Goal: Transaction & Acquisition: Purchase product/service

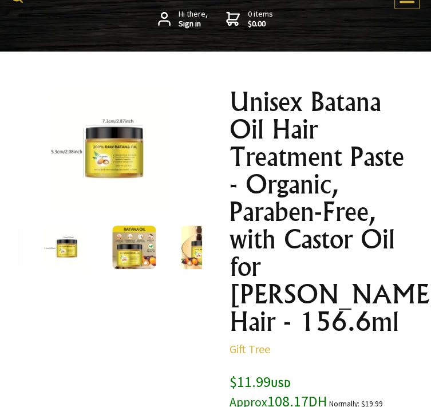
click at [120, 163] on img at bounding box center [110, 149] width 123 height 123
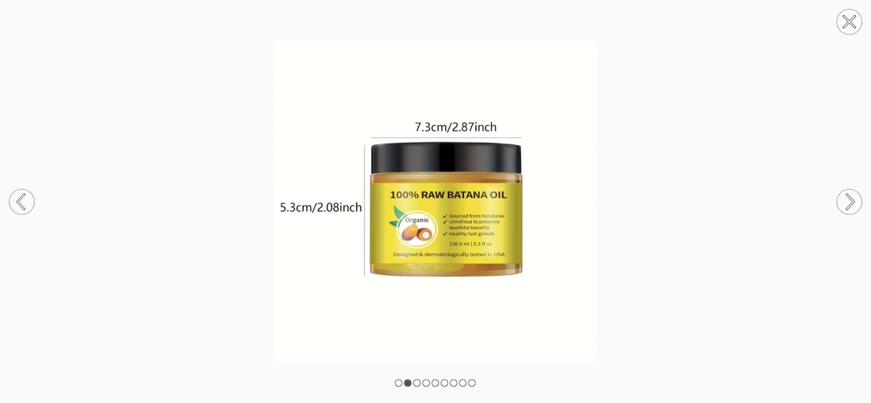
click at [431, 199] on circle at bounding box center [849, 201] width 25 height 25
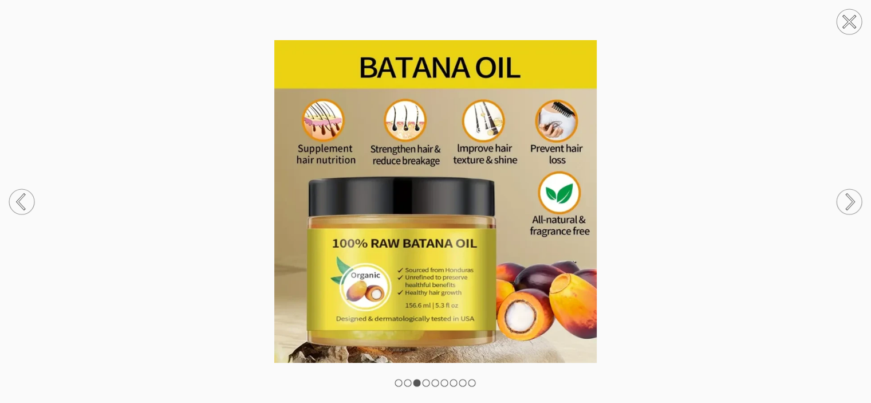
click at [431, 199] on circle at bounding box center [849, 201] width 25 height 25
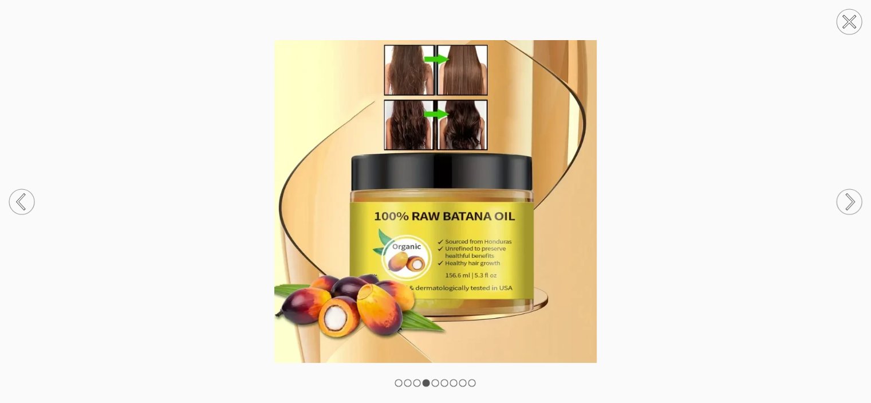
click at [431, 199] on circle at bounding box center [849, 201] width 25 height 25
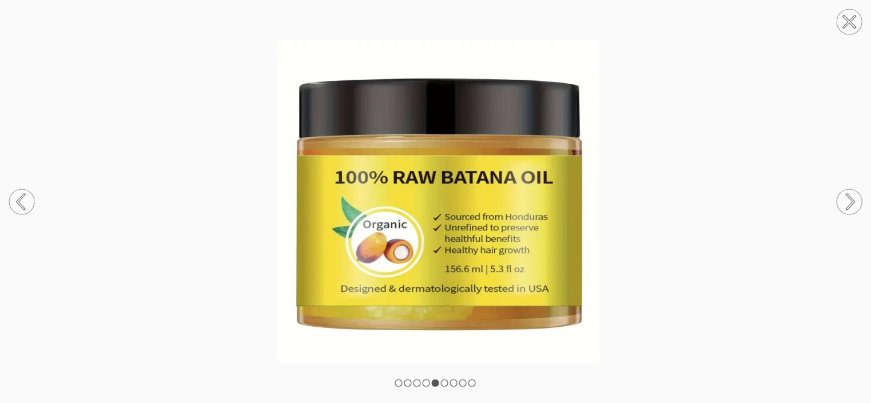
click at [431, 199] on circle at bounding box center [849, 201] width 25 height 25
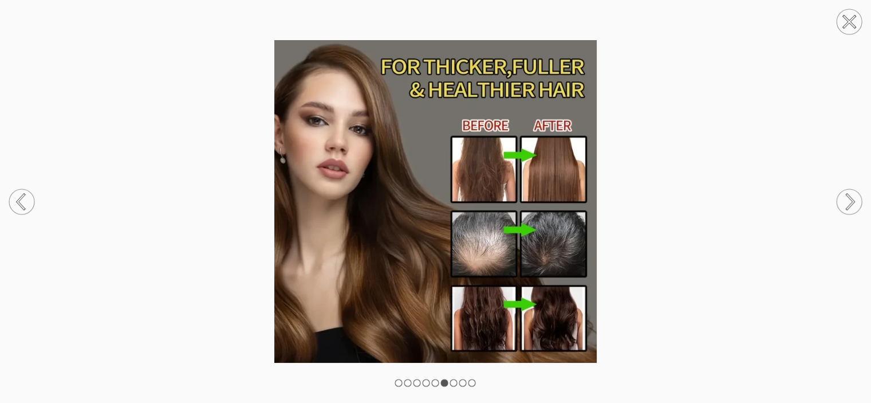
click at [431, 199] on circle at bounding box center [849, 201] width 25 height 25
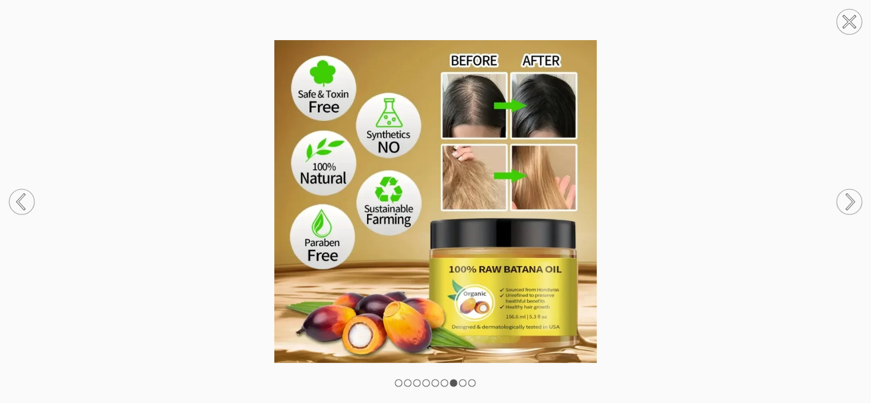
click at [431, 199] on circle at bounding box center [849, 201] width 25 height 25
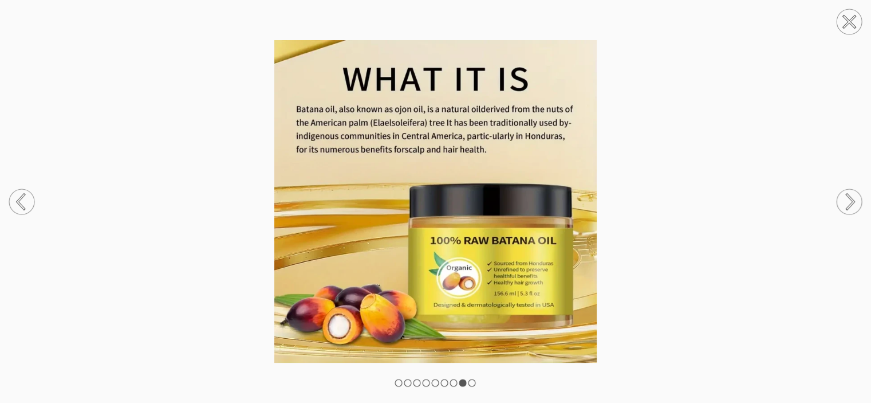
click at [431, 199] on circle at bounding box center [849, 201] width 25 height 25
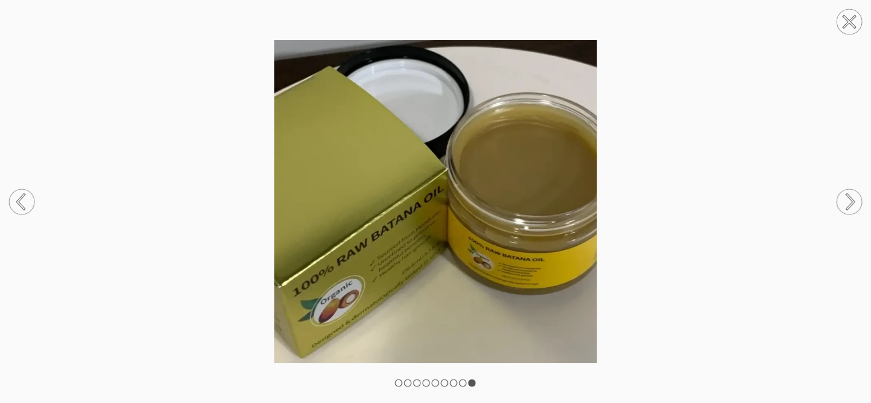
click at [431, 199] on circle at bounding box center [849, 201] width 25 height 25
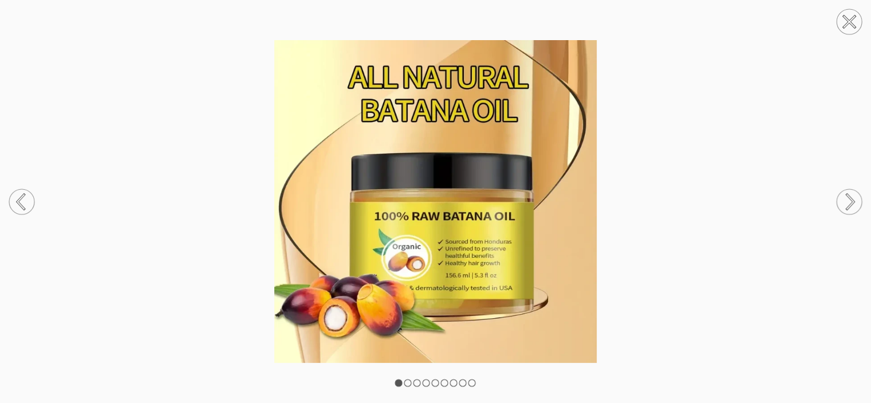
click at [431, 199] on circle at bounding box center [849, 201] width 25 height 25
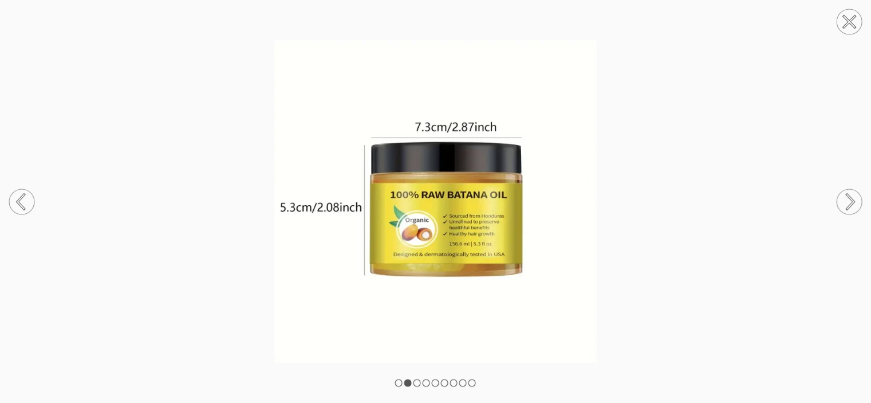
click at [431, 199] on circle at bounding box center [849, 201] width 25 height 25
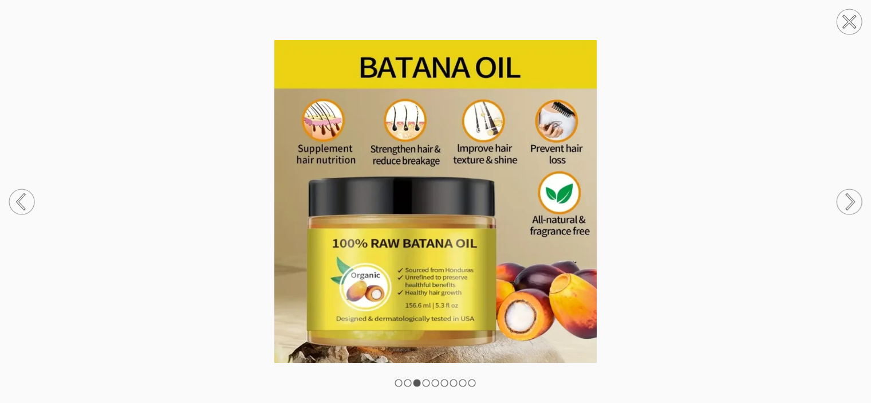
click at [400, 381] on rect at bounding box center [398, 382] width 7 height 7
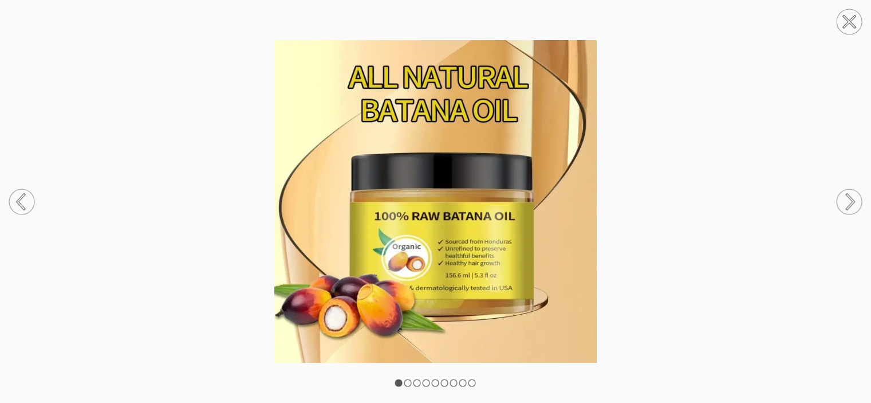
click at [411, 381] on div at bounding box center [435, 201] width 871 height 403
click at [409, 385] on oncord-rotator at bounding box center [435, 201] width 871 height 403
click at [409, 382] on rect at bounding box center [407, 382] width 7 height 7
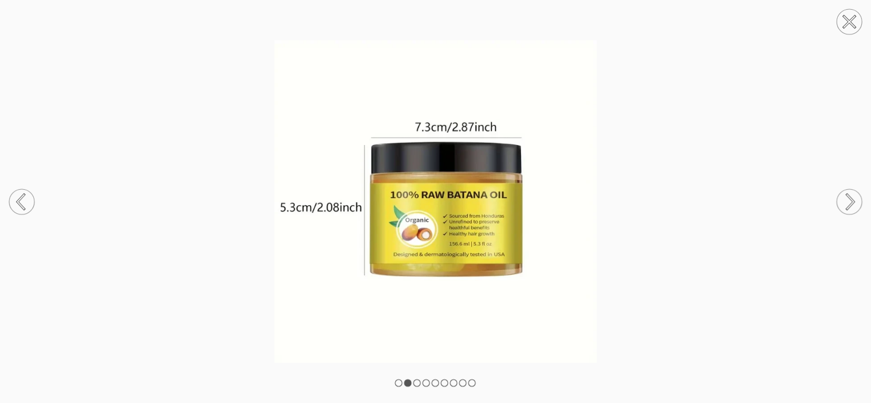
click at [421, 381] on div at bounding box center [435, 201] width 871 height 403
click at [431, 201] on icon at bounding box center [850, 201] width 7 height 15
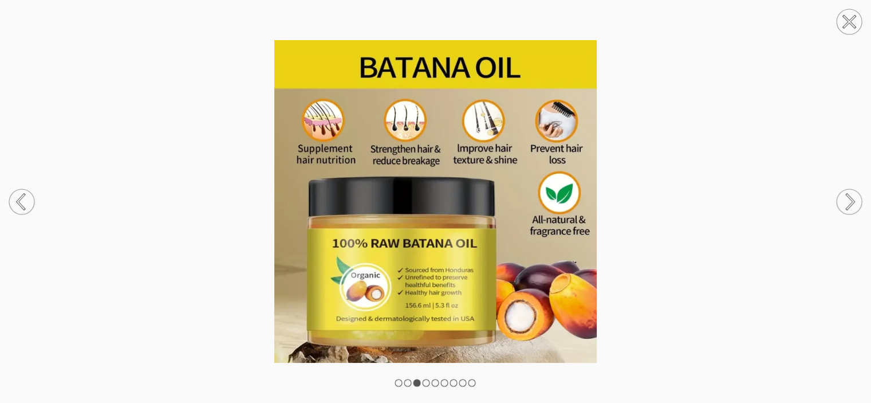
click at [431, 201] on icon at bounding box center [850, 201] width 7 height 15
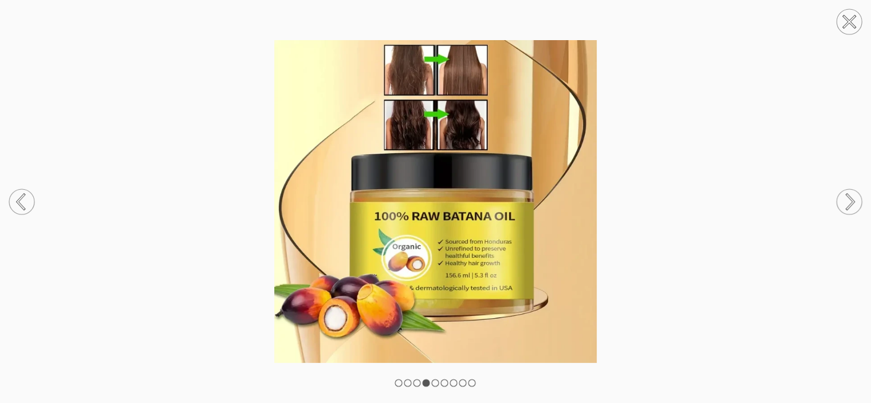
click at [431, 201] on icon at bounding box center [850, 201] width 7 height 15
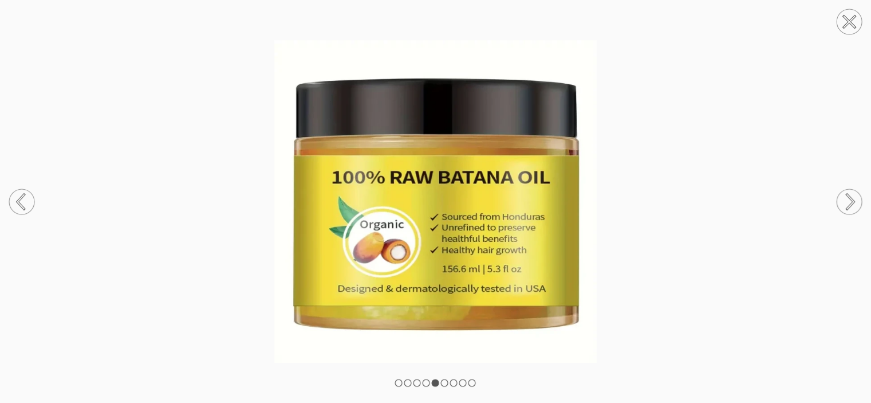
click at [431, 201] on icon at bounding box center [850, 201] width 7 height 15
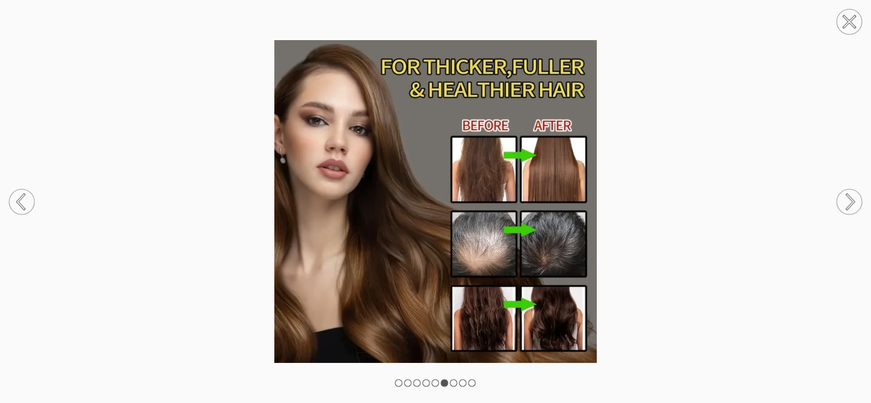
click at [431, 201] on icon at bounding box center [850, 201] width 7 height 15
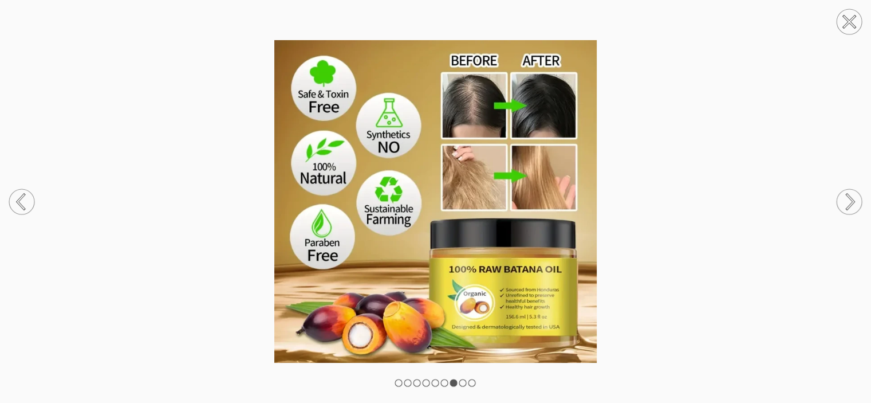
click at [431, 198] on circle at bounding box center [849, 201] width 25 height 25
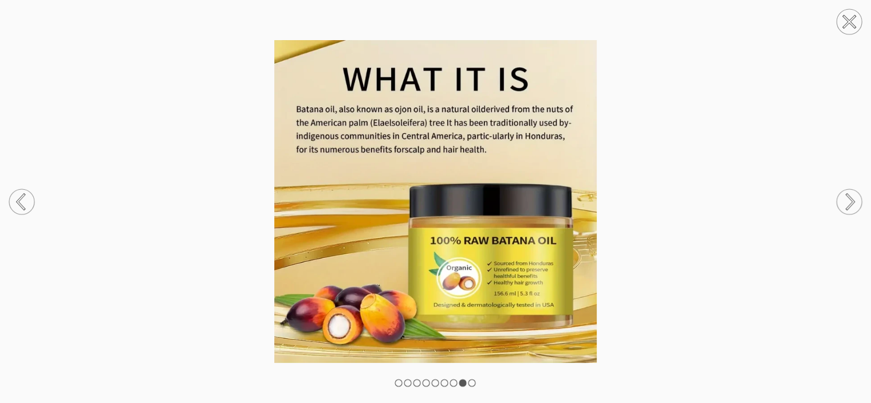
click at [431, 198] on circle at bounding box center [849, 201] width 25 height 25
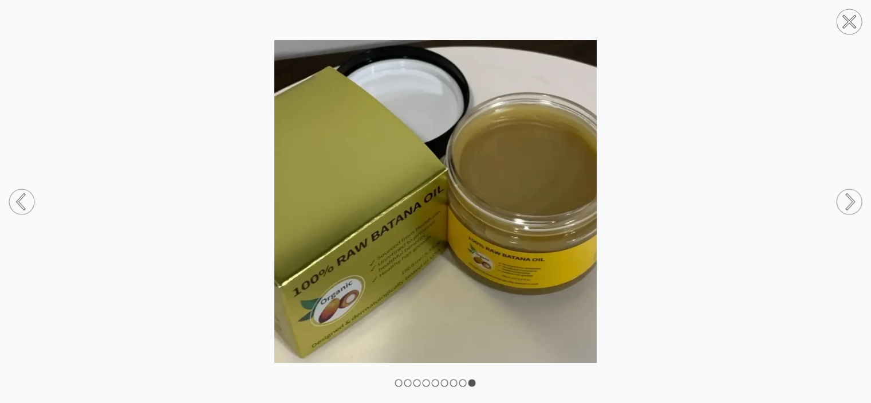
click at [431, 199] on circle at bounding box center [849, 201] width 25 height 25
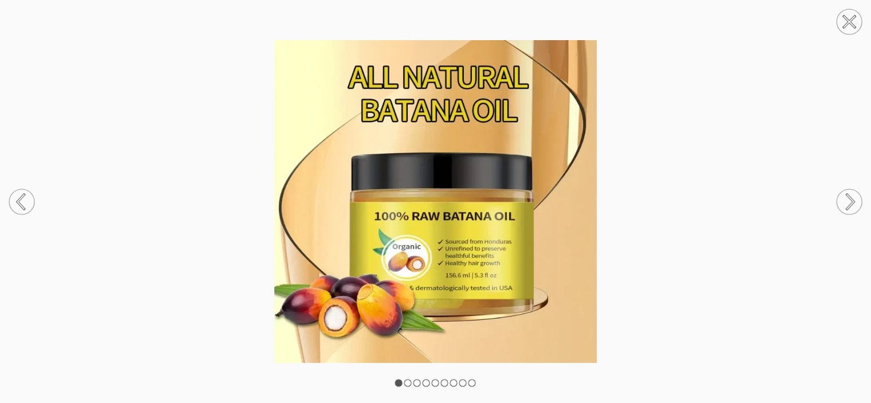
click at [431, 196] on circle at bounding box center [849, 201] width 25 height 25
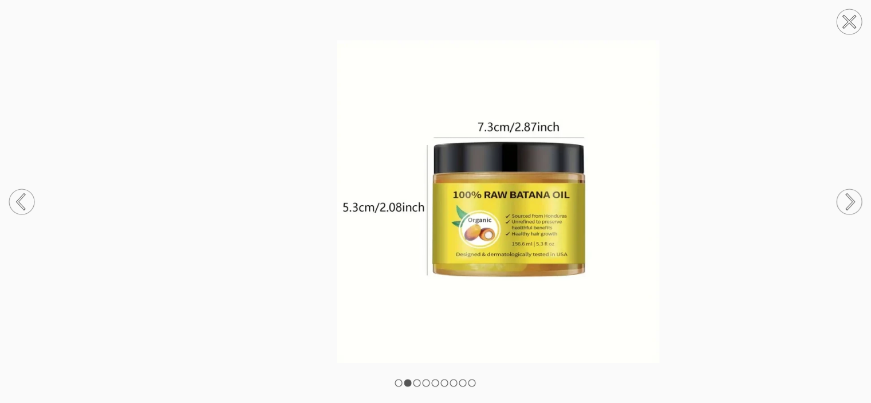
click at [431, 198] on circle at bounding box center [849, 201] width 25 height 25
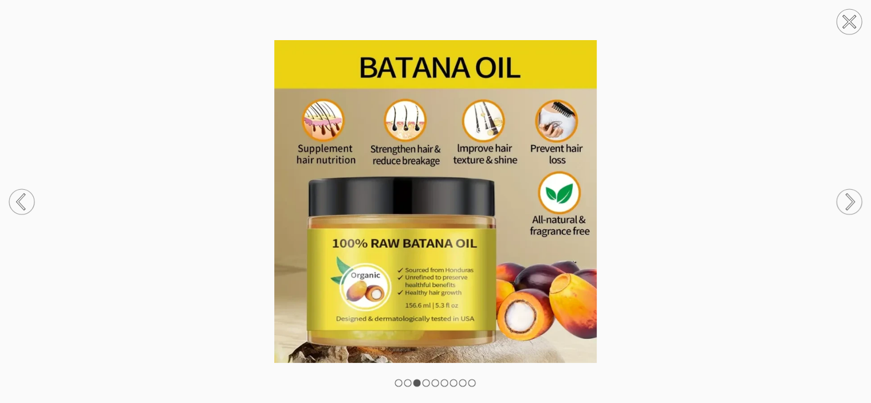
click at [431, 198] on circle at bounding box center [849, 201] width 25 height 25
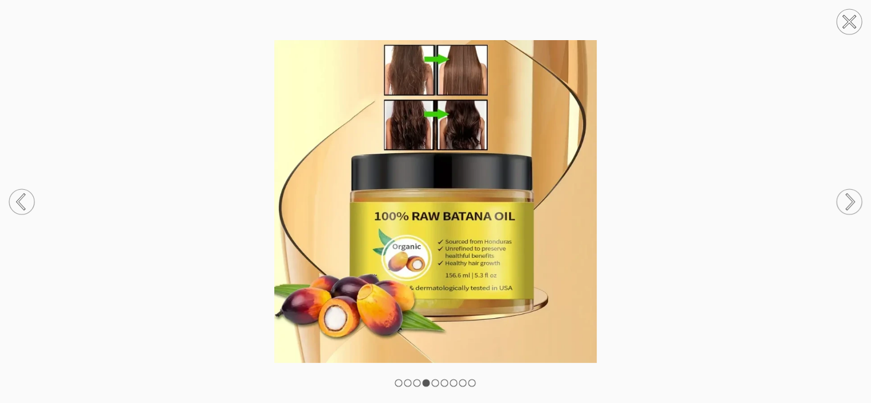
click at [431, 198] on icon at bounding box center [850, 201] width 7 height 14
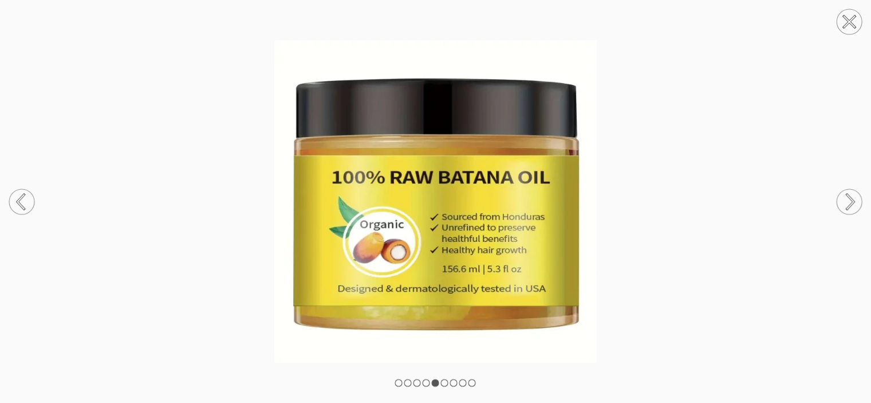
click at [431, 196] on circle at bounding box center [849, 201] width 25 height 25
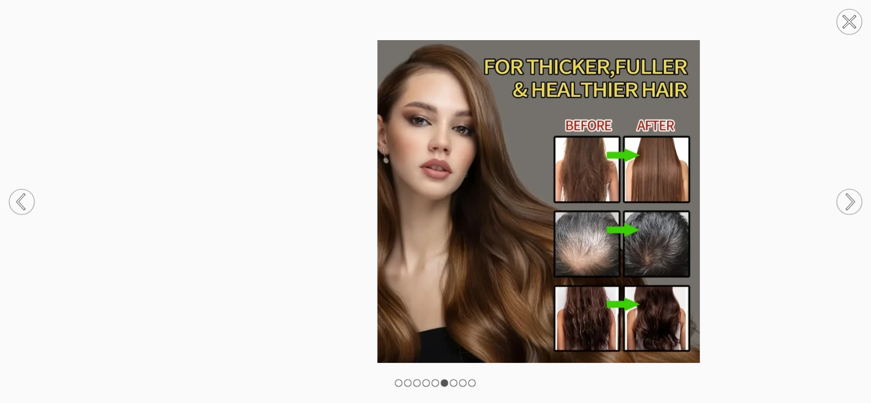
click at [431, 206] on icon at bounding box center [850, 201] width 7 height 15
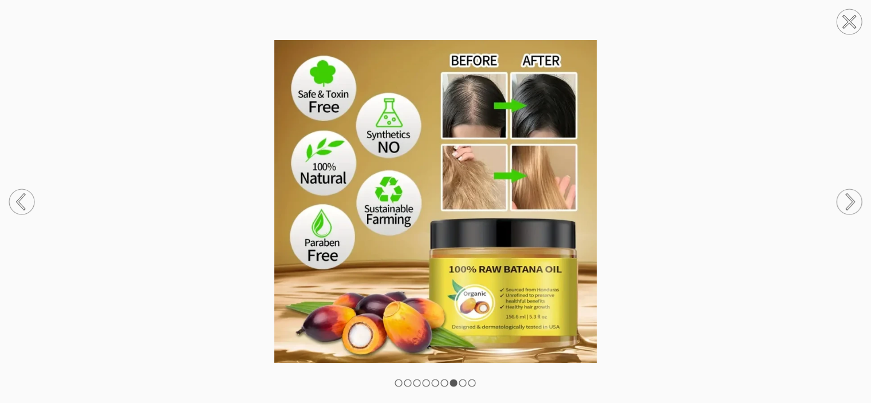
click at [19, 206] on icon at bounding box center [21, 201] width 7 height 14
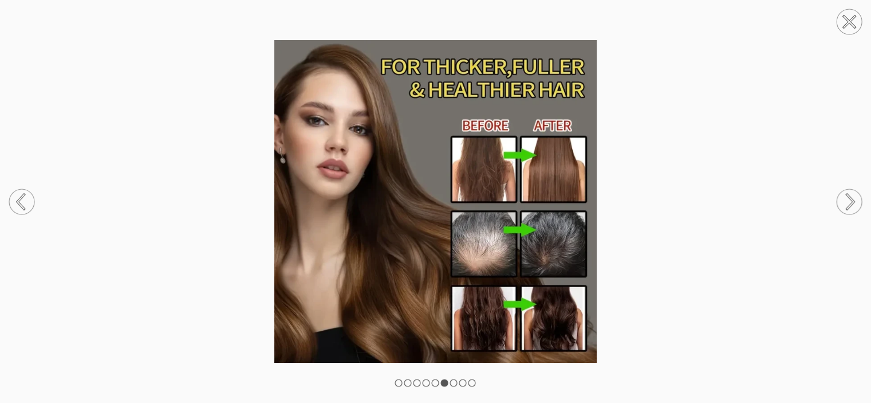
drag, startPoint x: 542, startPoint y: 194, endPoint x: 838, endPoint y: 194, distance: 296.6
click at [431, 194] on icon at bounding box center [849, 201] width 44 height 61
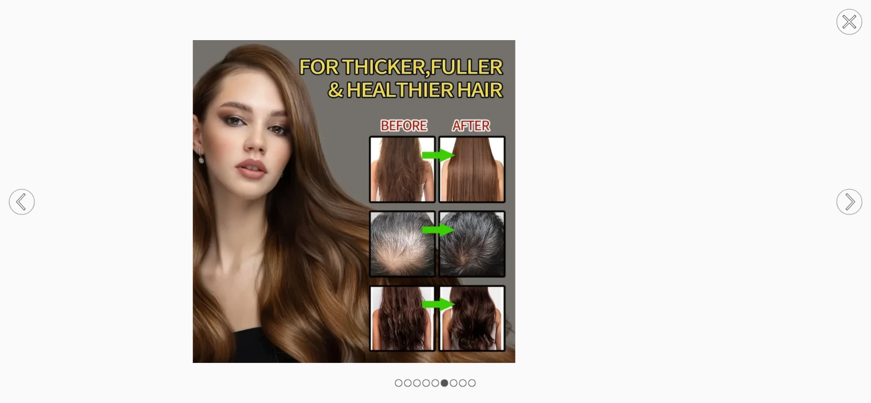
drag, startPoint x: 849, startPoint y: 201, endPoint x: 846, endPoint y: 208, distance: 7.7
click at [431, 203] on circle at bounding box center [849, 201] width 25 height 25
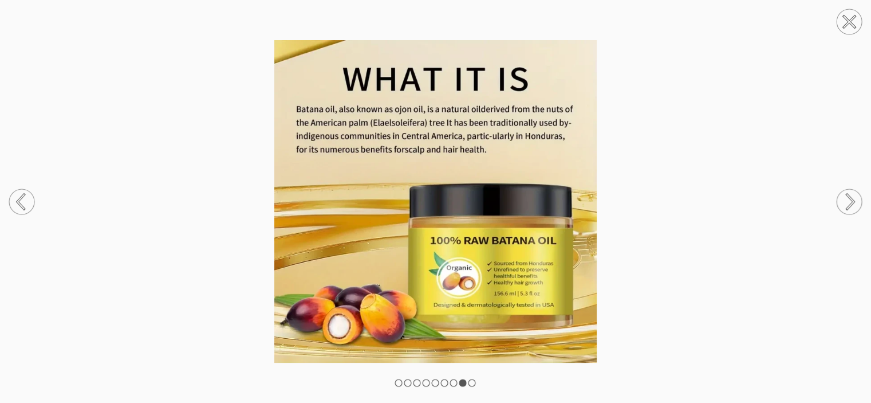
click at [25, 197] on circle at bounding box center [21, 201] width 25 height 25
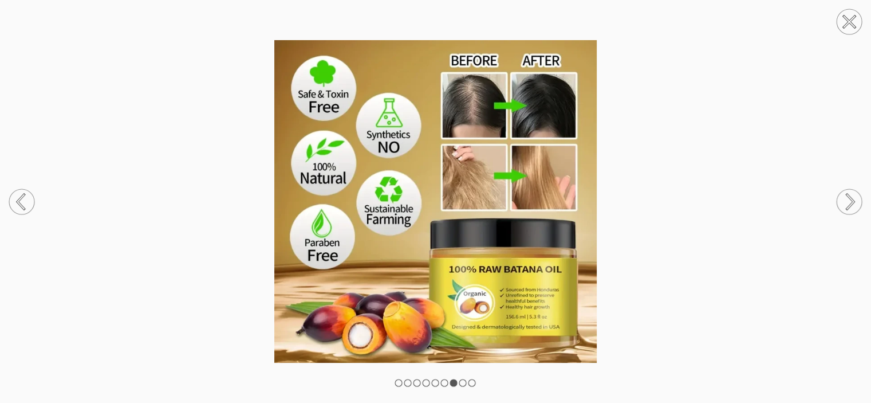
click at [431, 199] on icon at bounding box center [849, 201] width 44 height 61
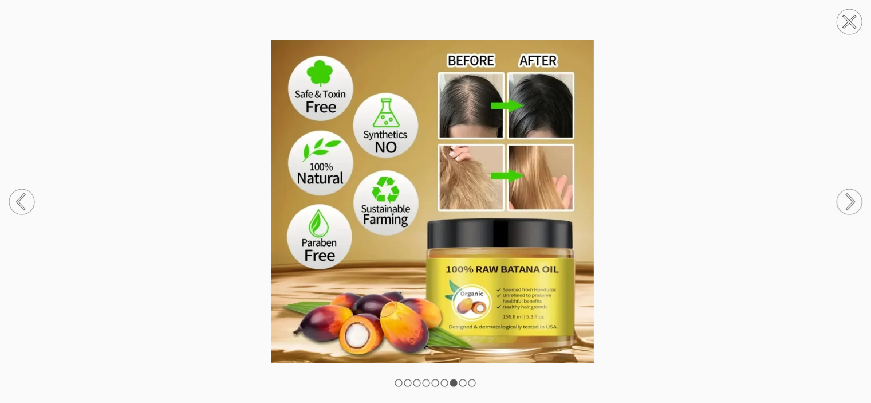
click at [431, 200] on circle at bounding box center [849, 201] width 25 height 25
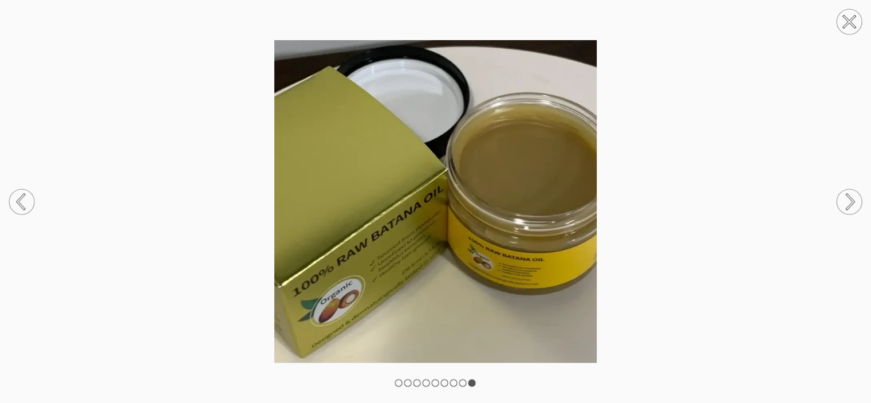
click at [431, 200] on circle at bounding box center [849, 201] width 25 height 25
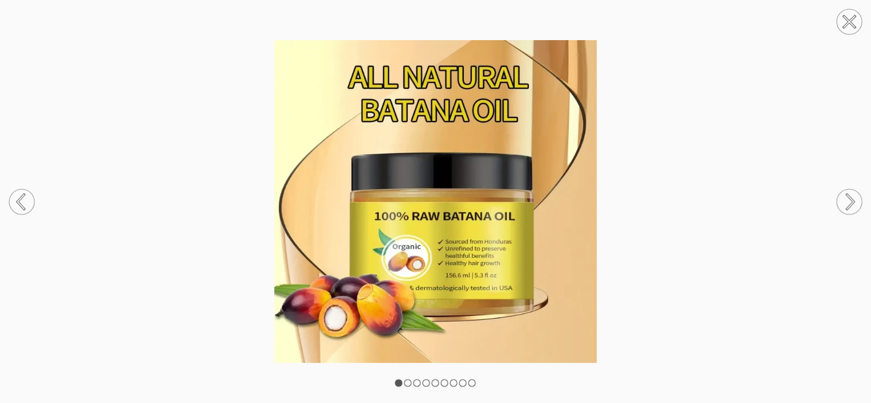
click at [431, 194] on circle at bounding box center [849, 201] width 25 height 25
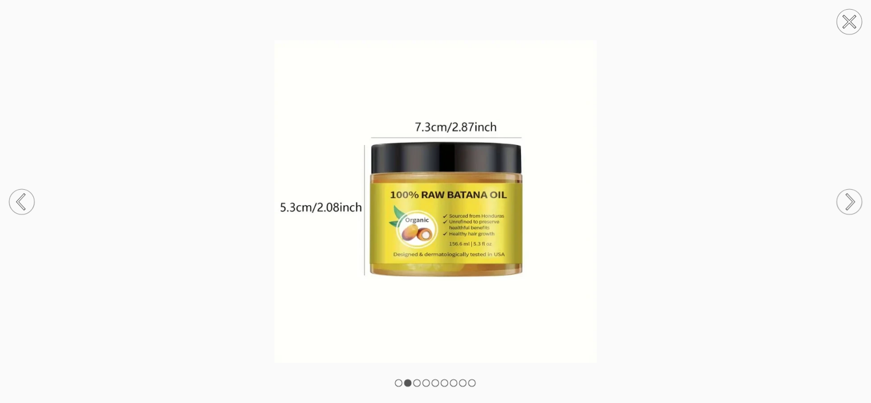
click at [431, 202] on icon at bounding box center [850, 201] width 7 height 14
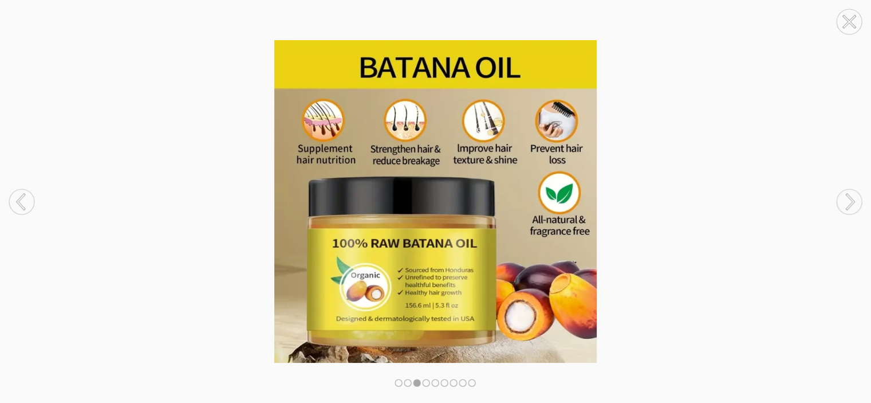
click at [431, 202] on icon at bounding box center [850, 201] width 7 height 14
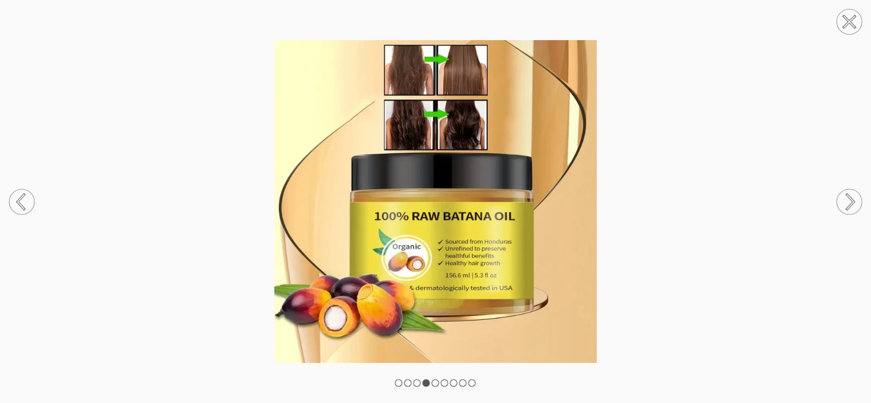
click at [431, 202] on icon at bounding box center [850, 201] width 7 height 14
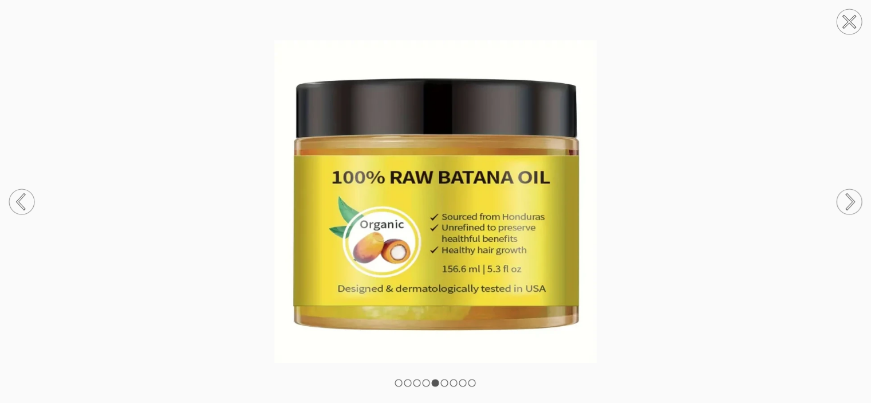
click at [431, 202] on icon at bounding box center [850, 201] width 7 height 14
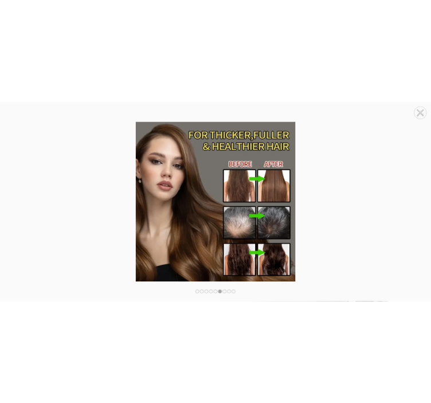
scroll to position [168, 0]
